Goal: Find specific page/section: Find specific page/section

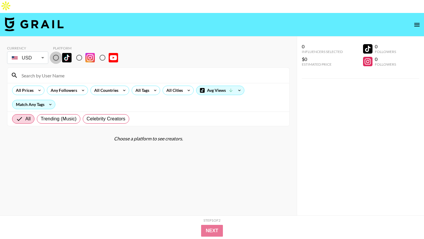
click at [56, 51] on input "radio" at bounding box center [56, 57] width 12 height 12
radio input "true"
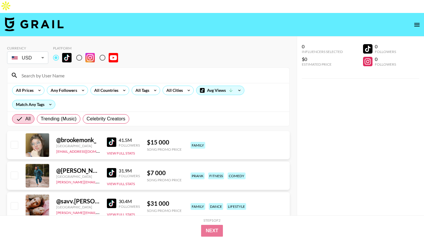
click at [63, 68] on div at bounding box center [148, 75] width 282 height 15
click at [59, 71] on input at bounding box center [152, 75] width 268 height 9
paste input "tbagtree"
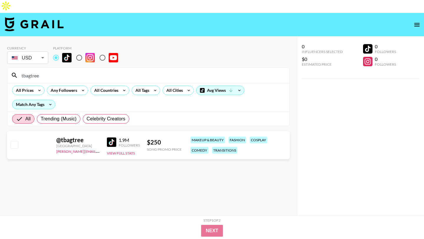
type input "tbagtree"
click at [79, 51] on input "radio" at bounding box center [79, 57] width 12 height 12
radio input "true"
click at [55, 51] on input "radio" at bounding box center [56, 57] width 12 height 12
radio input "true"
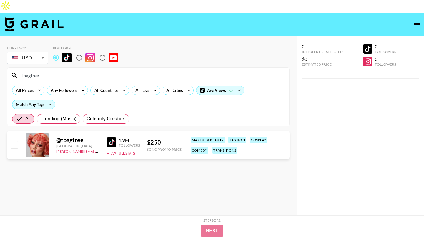
click at [55, 71] on input "tbagtree" at bounding box center [152, 75] width 268 height 9
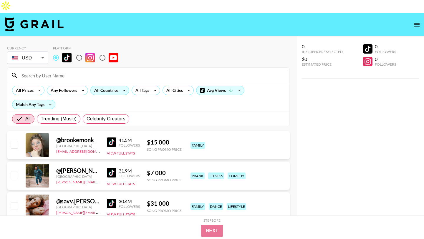
click at [94, 86] on div "All Countries" at bounding box center [105, 90] width 29 height 9
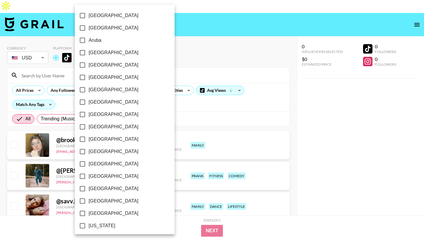
click at [194, 22] on div at bounding box center [212, 119] width 424 height 239
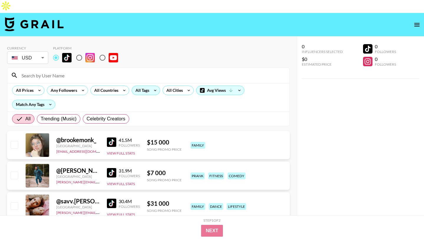
click at [153, 86] on icon at bounding box center [154, 90] width 9 height 9
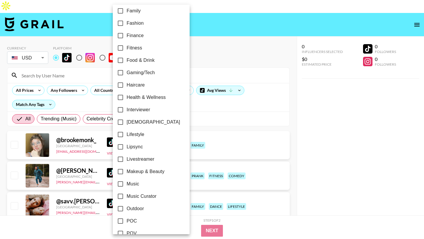
scroll to position [324, 0]
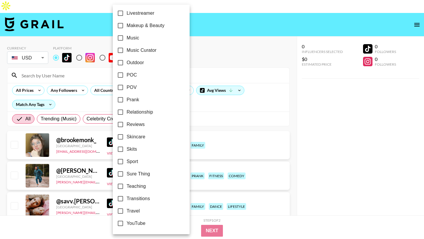
click at [184, 64] on div at bounding box center [212, 119] width 424 height 239
